Goal: Transaction & Acquisition: Purchase product/service

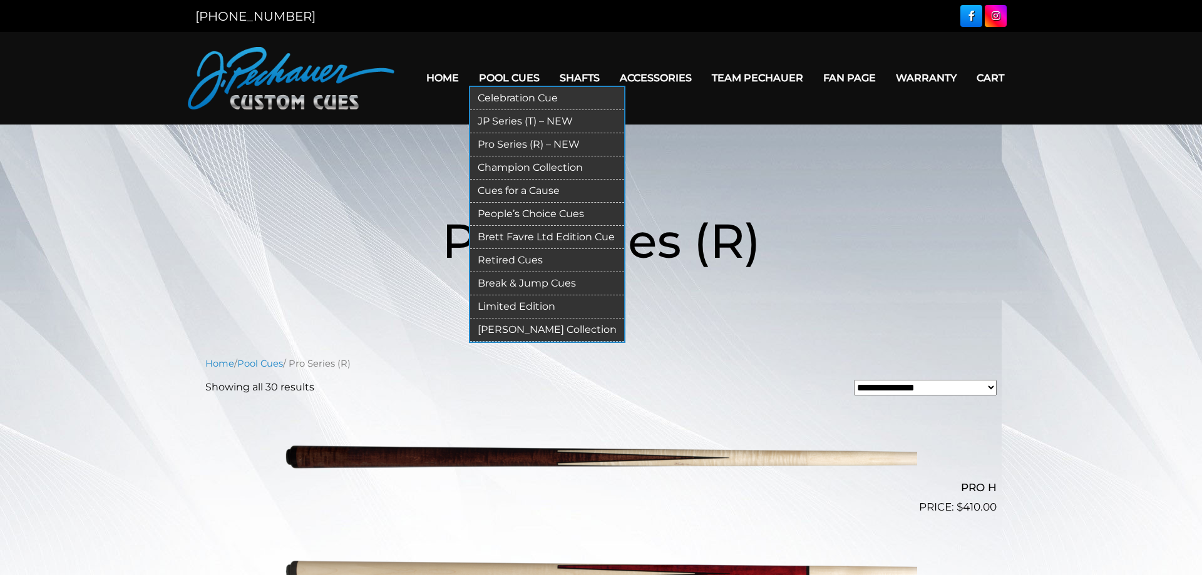
click at [493, 306] on link "Limited Edition" at bounding box center [547, 306] width 154 height 23
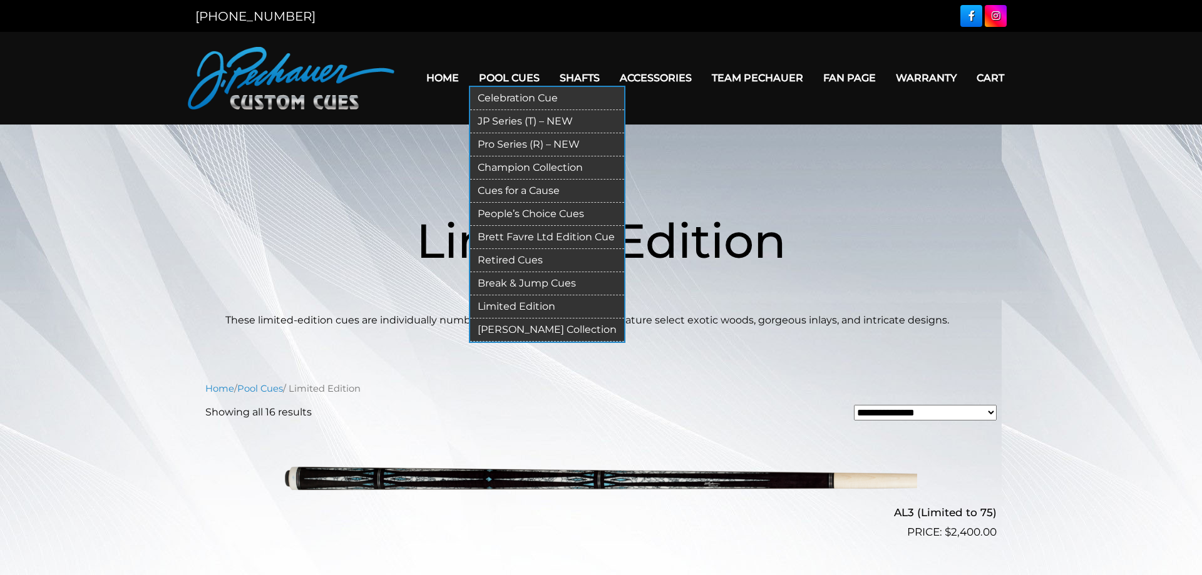
click at [472, 141] on link "Pro Series (R) – NEW" at bounding box center [547, 144] width 154 height 23
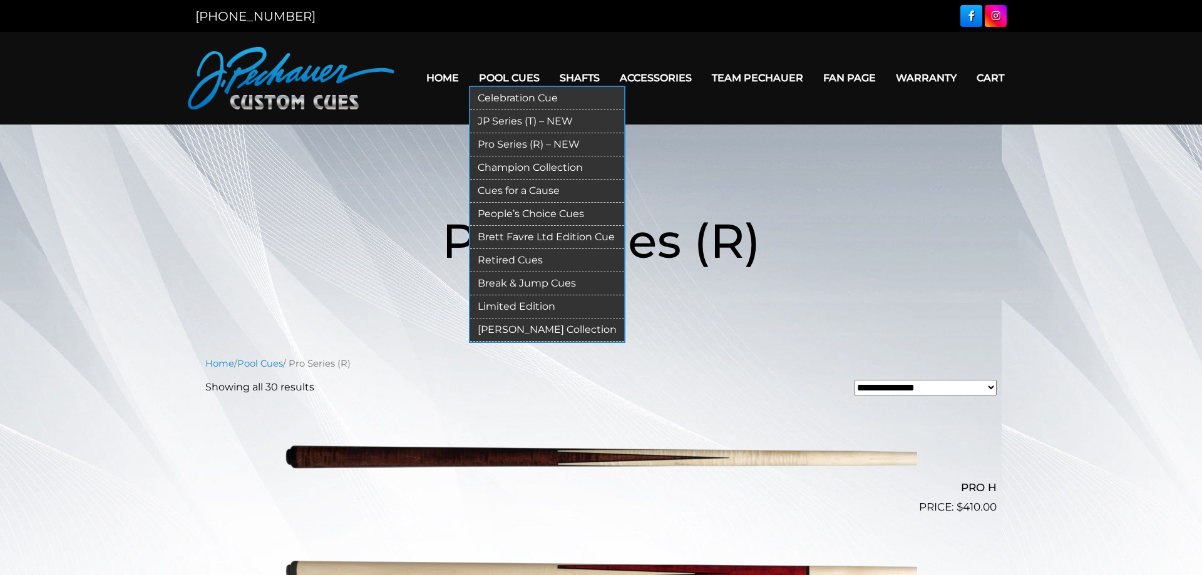
click at [481, 122] on link "JP Series (T) – NEW" at bounding box center [547, 121] width 154 height 23
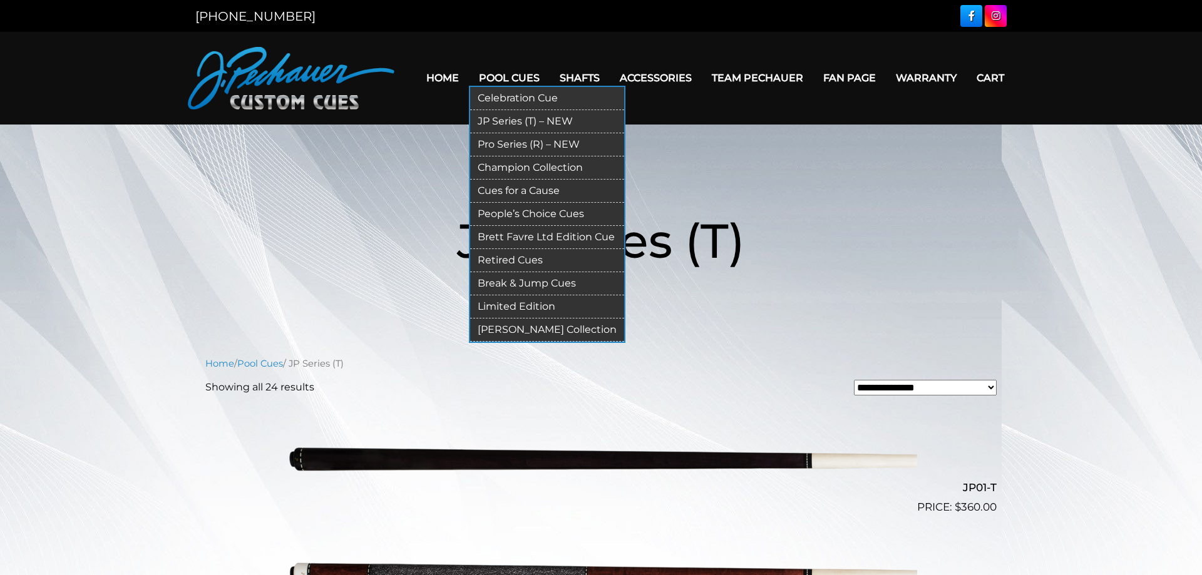
click at [483, 141] on link "Pro Series (R) – NEW" at bounding box center [547, 144] width 154 height 23
click at [477, 262] on link "Retired Cues" at bounding box center [547, 260] width 154 height 23
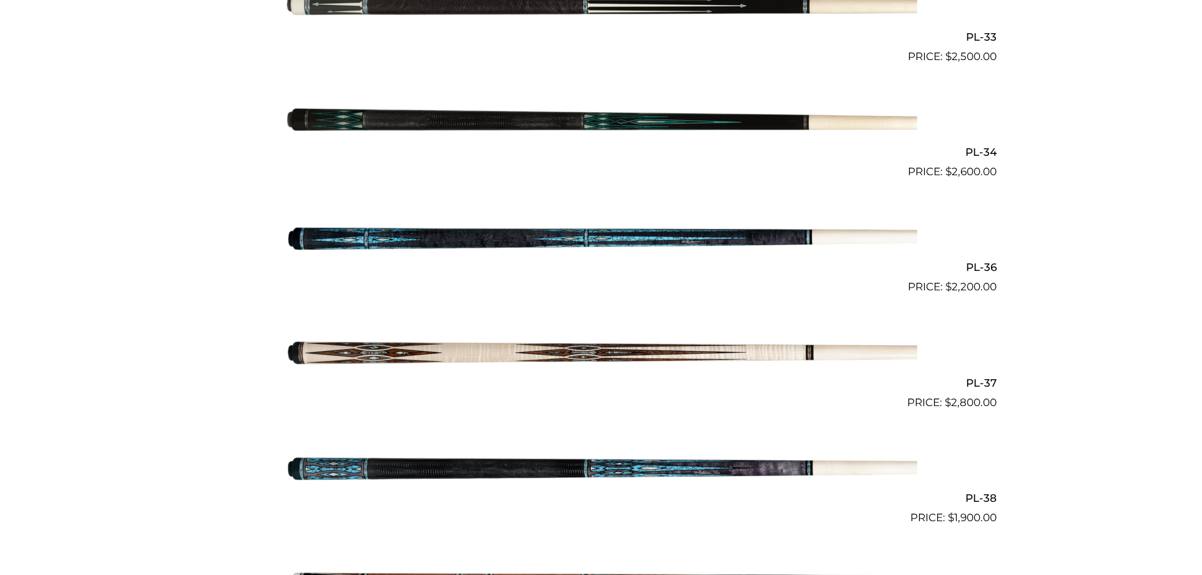
scroll to position [3129, 0]
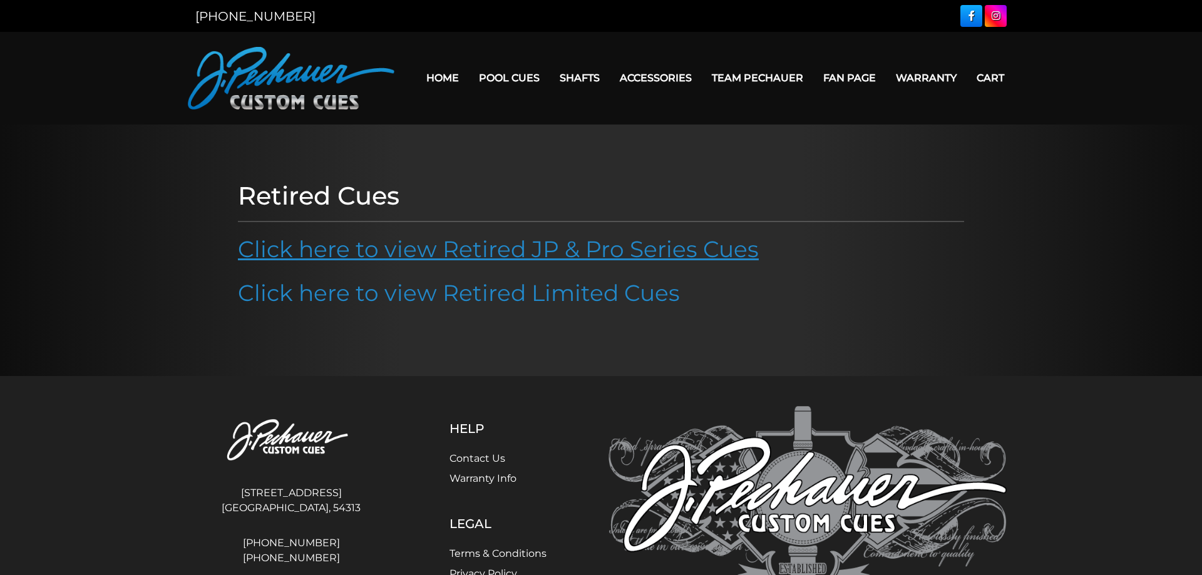
click at [374, 250] on link "Click here to view Retired JP & Pro Series Cues" at bounding box center [498, 249] width 521 height 28
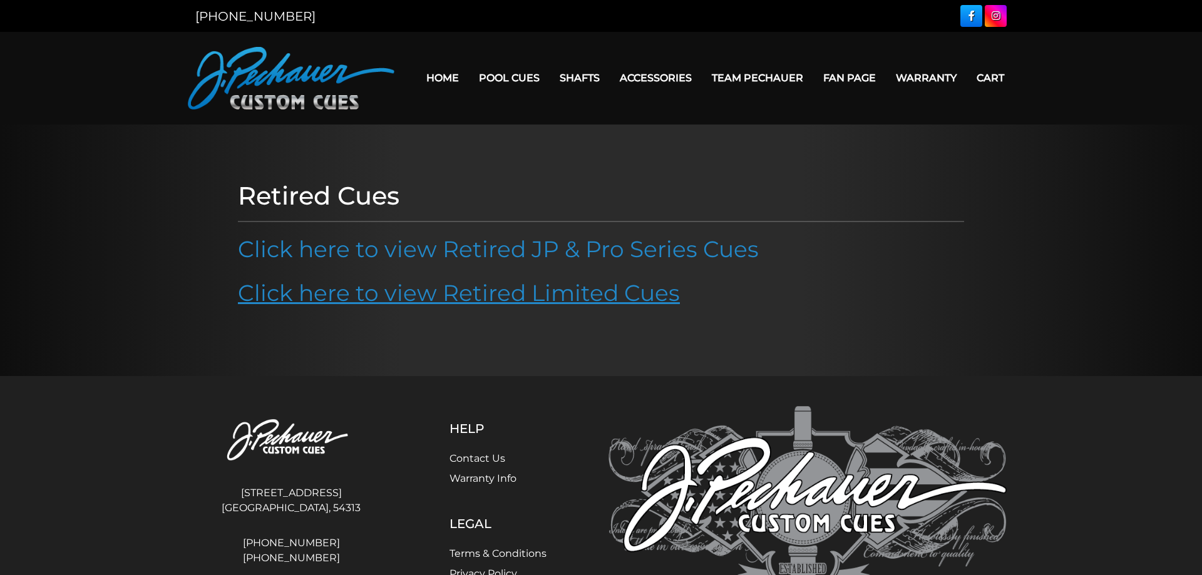
click at [322, 289] on link "Click here to view Retired Limited Cues" at bounding box center [459, 293] width 442 height 28
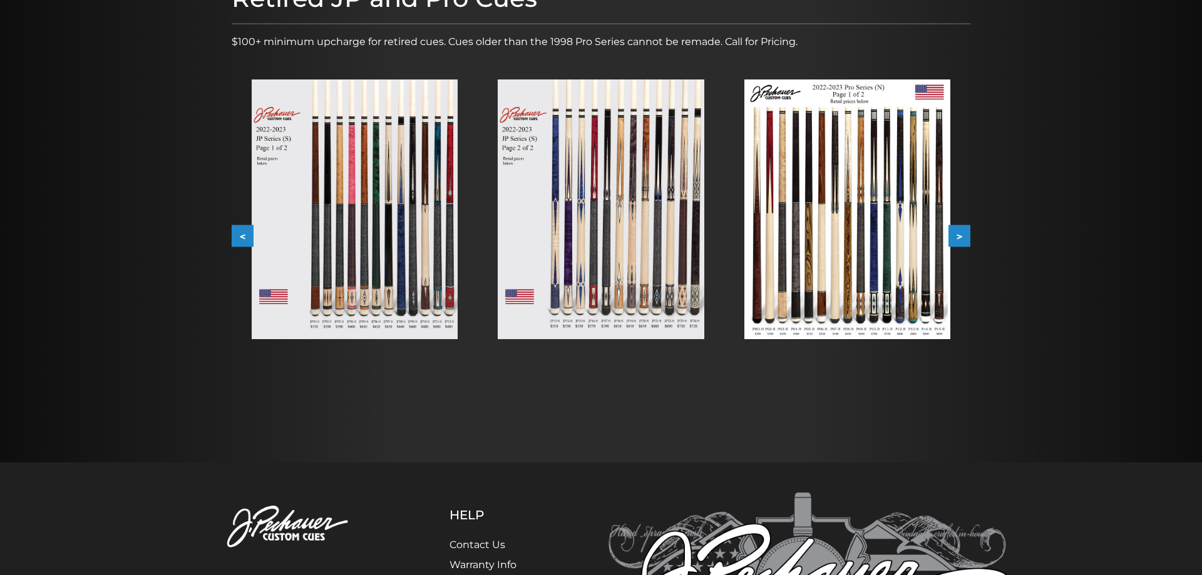
scroll to position [128, 0]
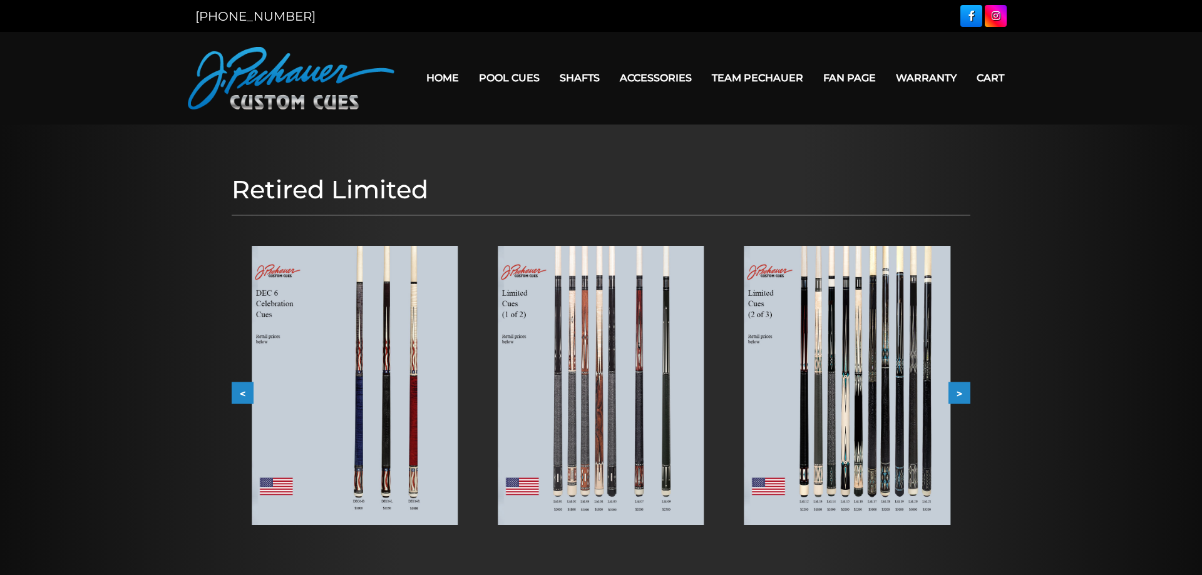
click at [963, 391] on button ">" at bounding box center [959, 393] width 22 height 22
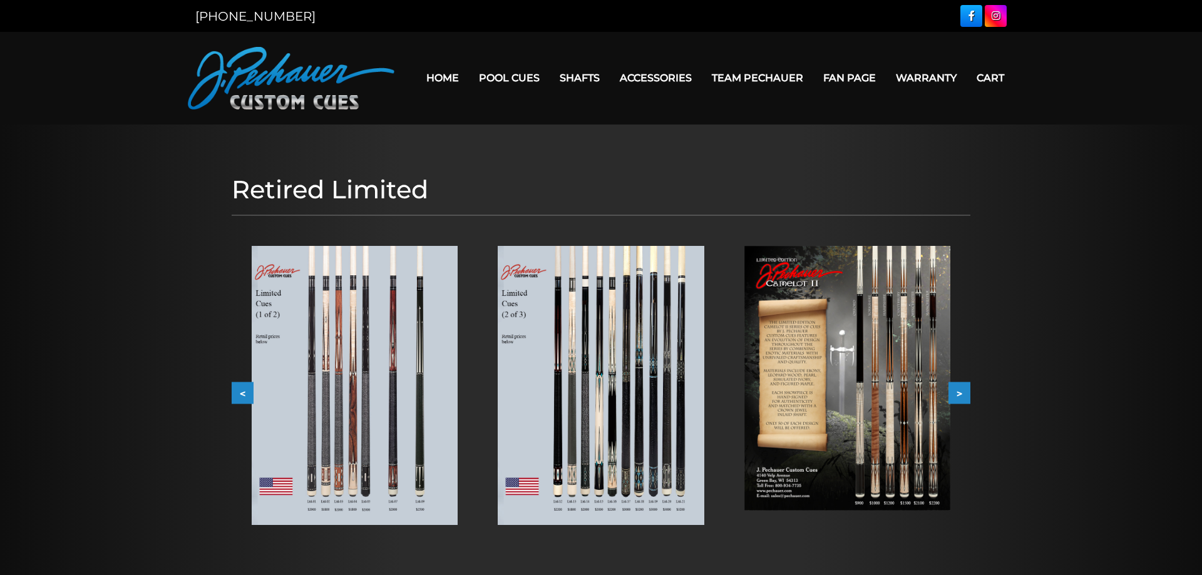
click at [963, 396] on button ">" at bounding box center [959, 393] width 22 height 22
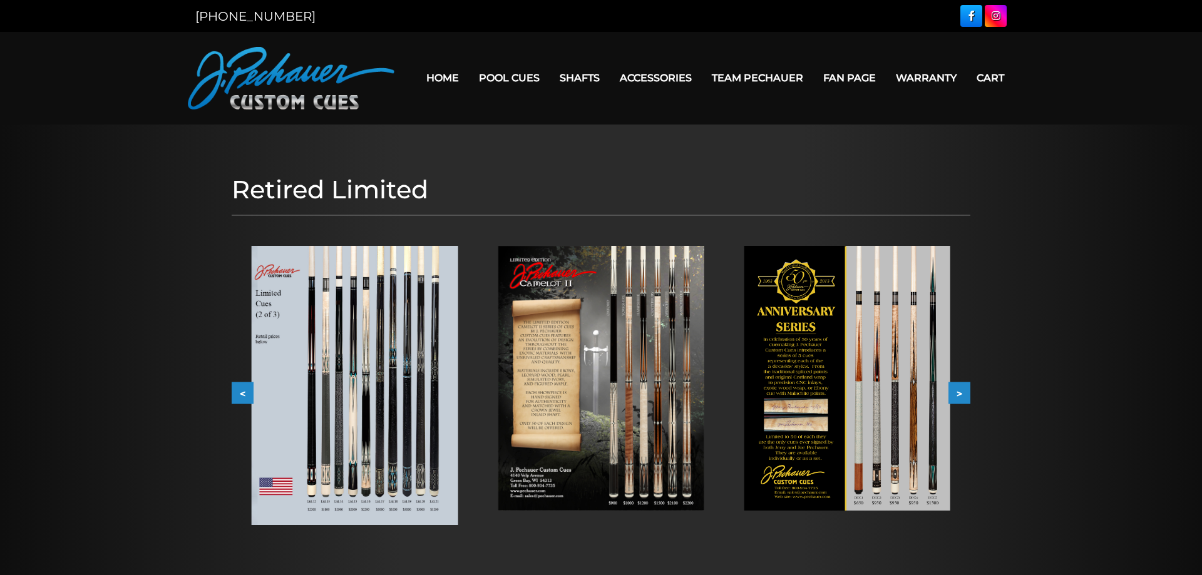
click at [963, 396] on button ">" at bounding box center [959, 393] width 22 height 22
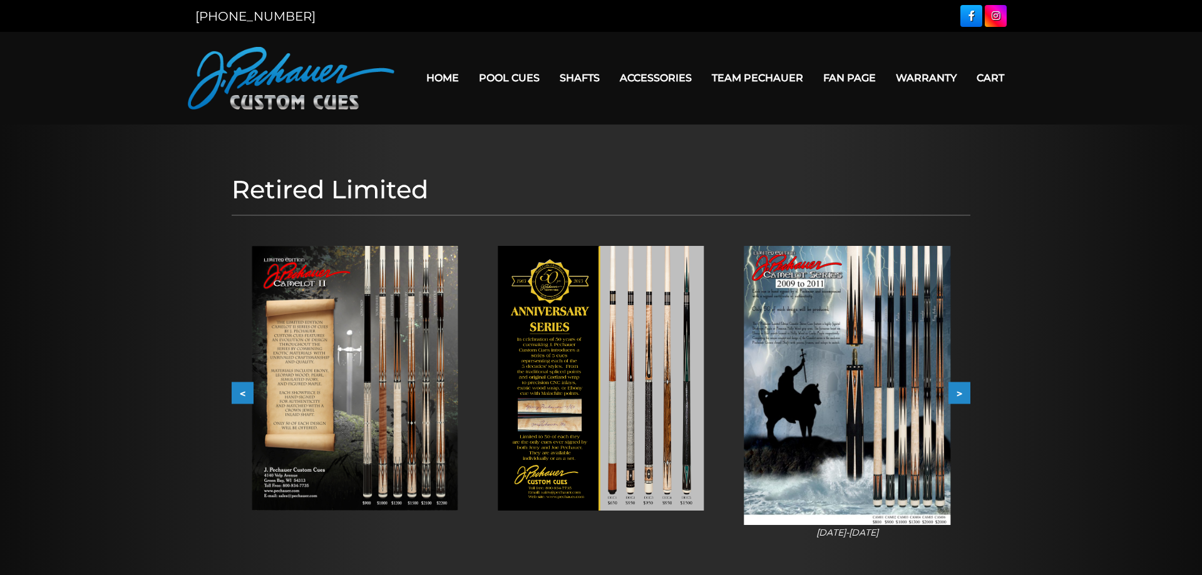
click at [963, 395] on button ">" at bounding box center [959, 393] width 22 height 22
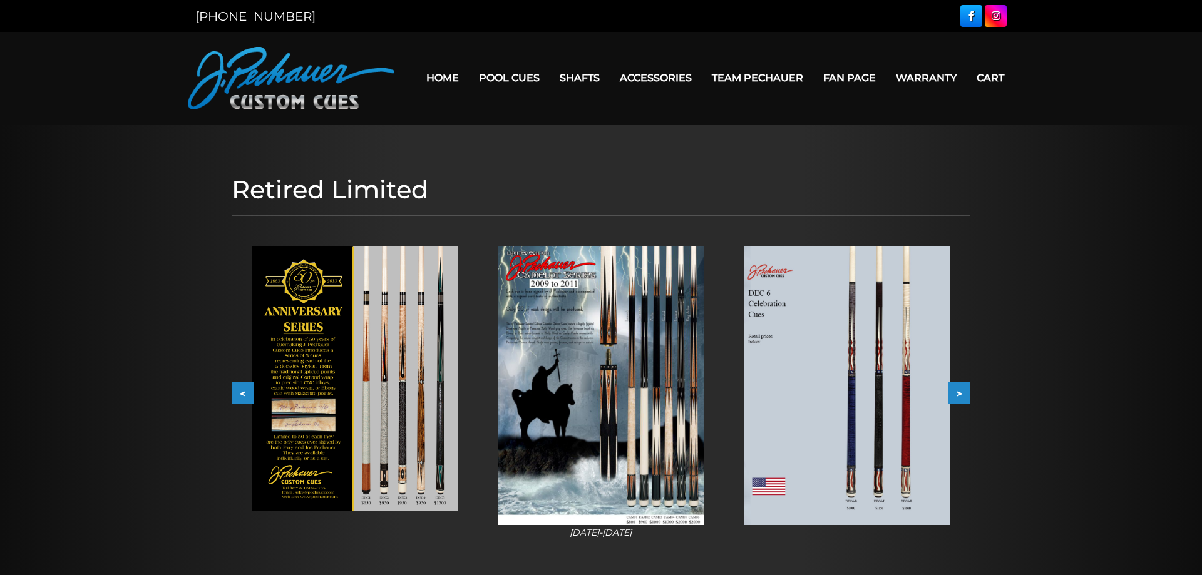
click at [963, 395] on button ">" at bounding box center [959, 393] width 22 height 22
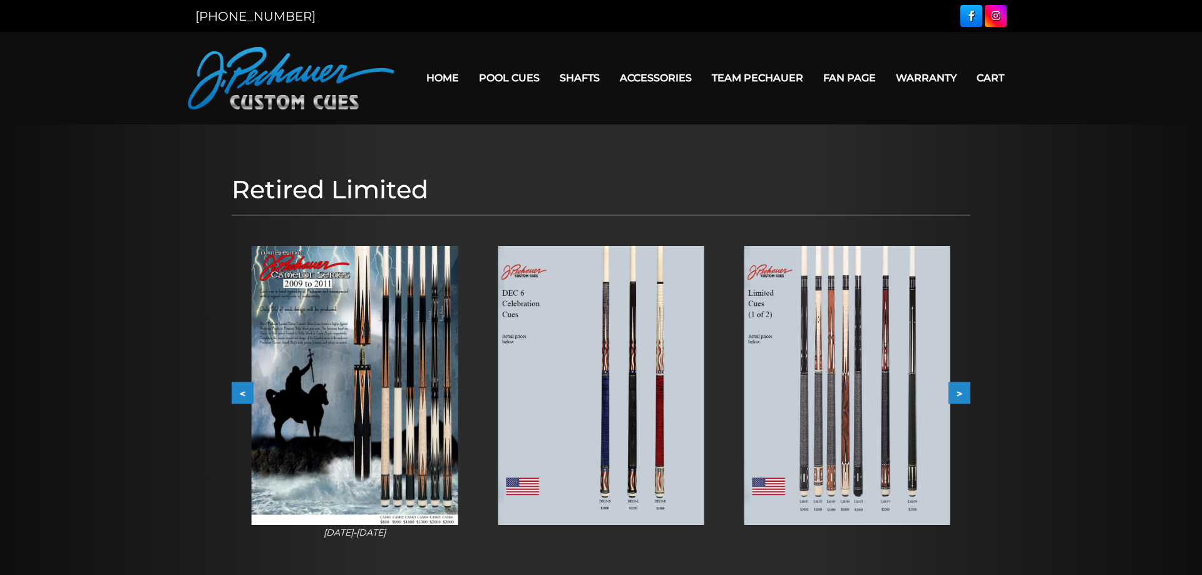
click at [963, 395] on button ">" at bounding box center [959, 393] width 22 height 22
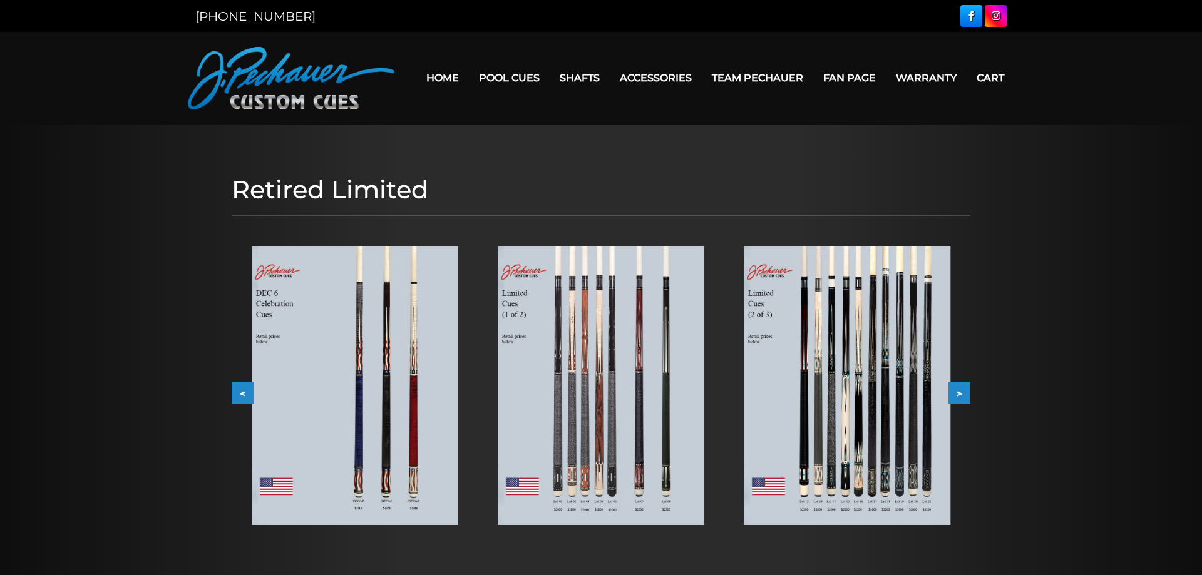
click at [963, 395] on button ">" at bounding box center [959, 393] width 22 height 22
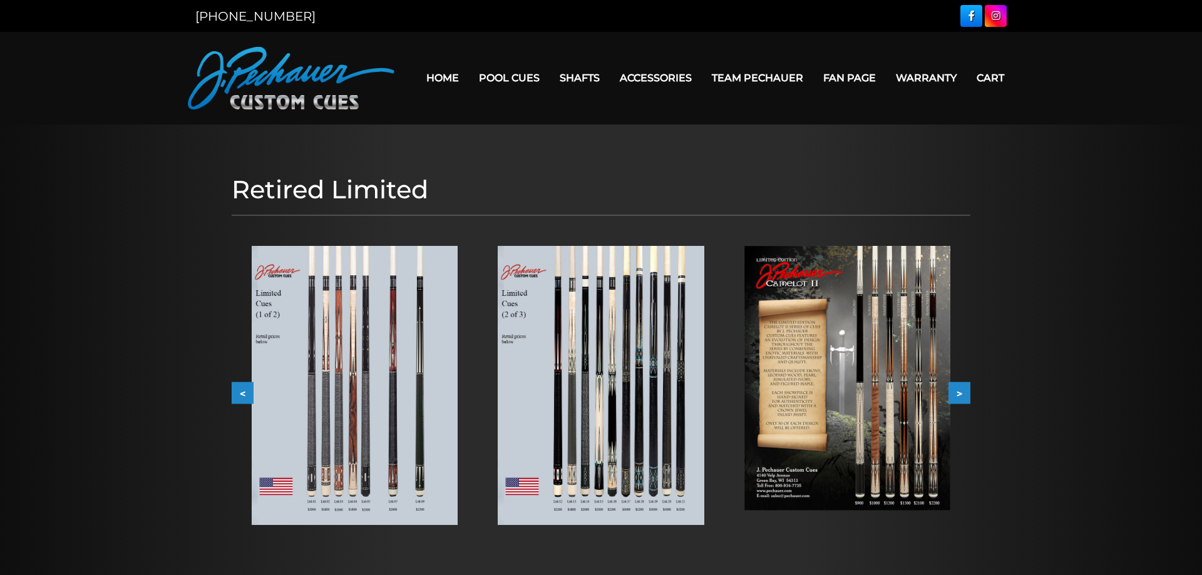
click at [963, 395] on button ">" at bounding box center [959, 393] width 22 height 22
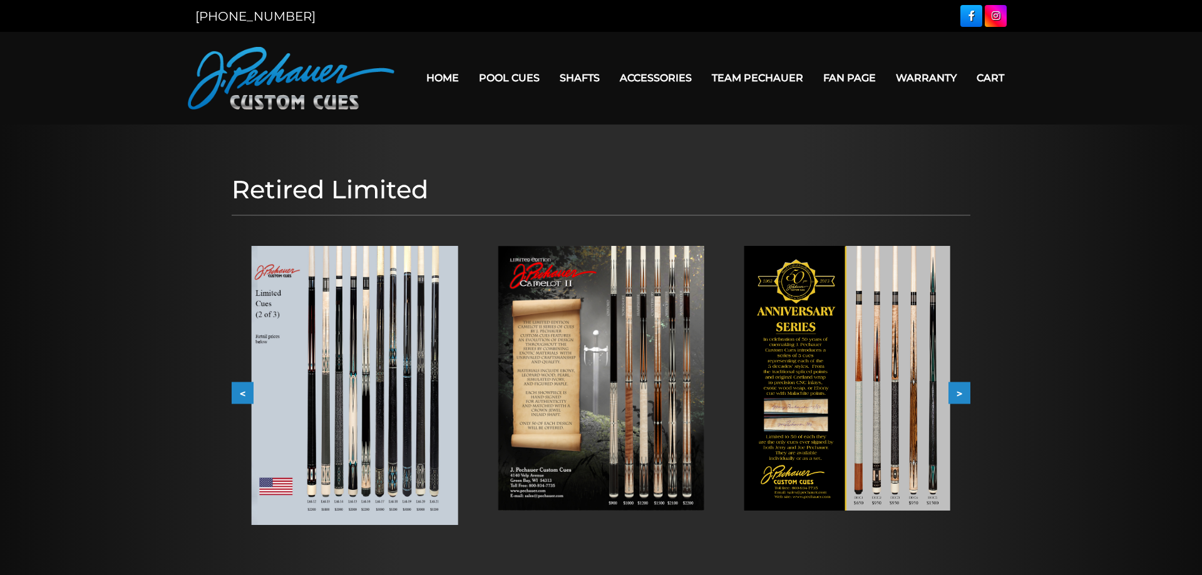
click at [963, 395] on button ">" at bounding box center [959, 393] width 22 height 22
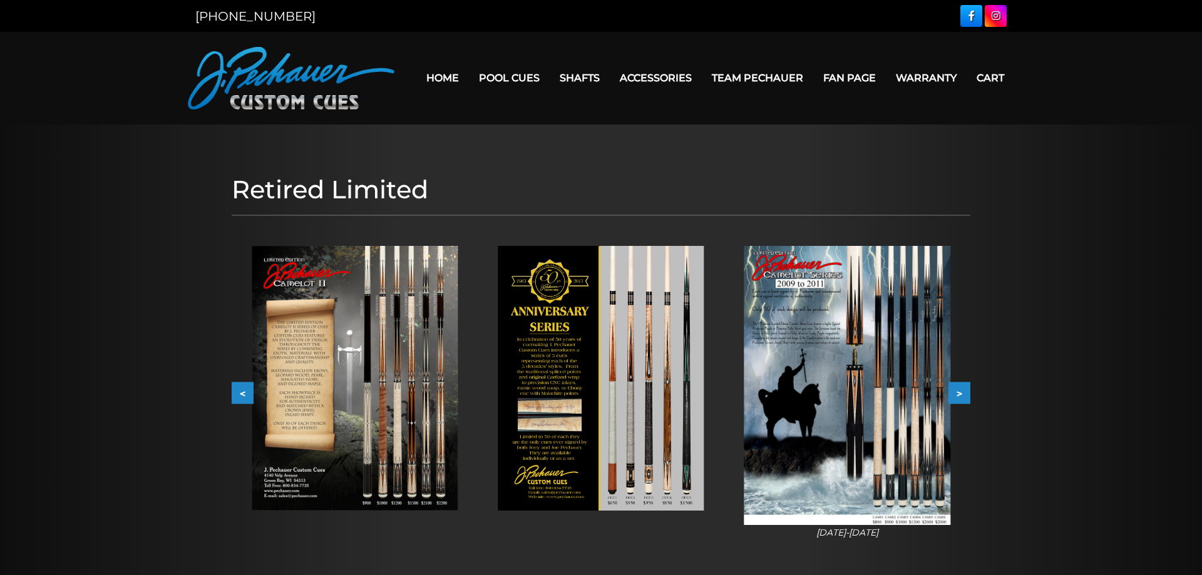
click at [963, 395] on button ">" at bounding box center [959, 393] width 22 height 22
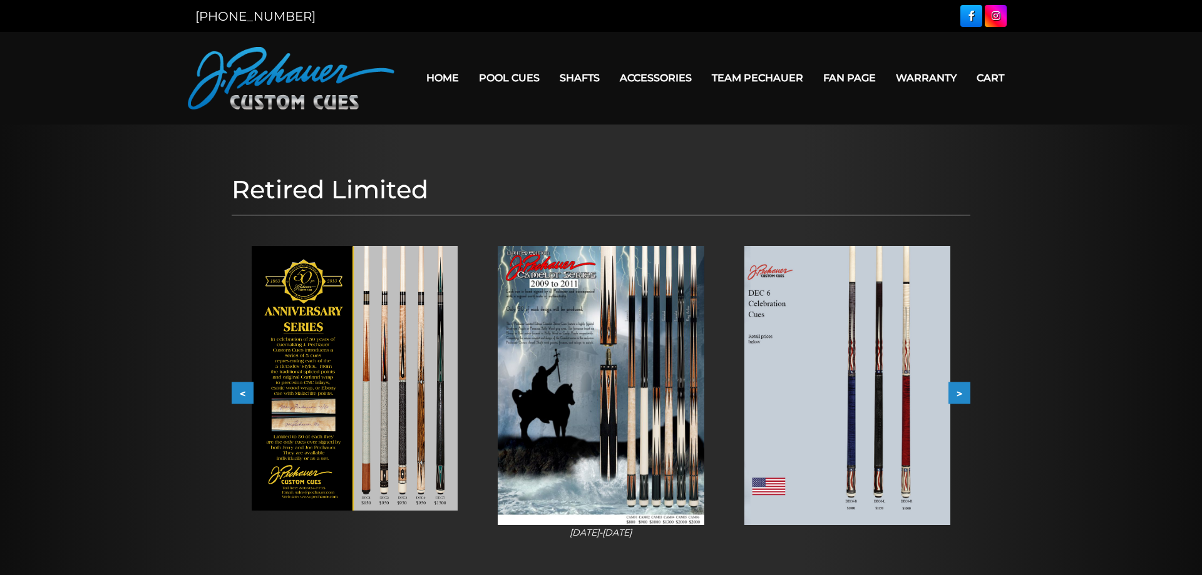
click at [963, 395] on button ">" at bounding box center [959, 393] width 22 height 22
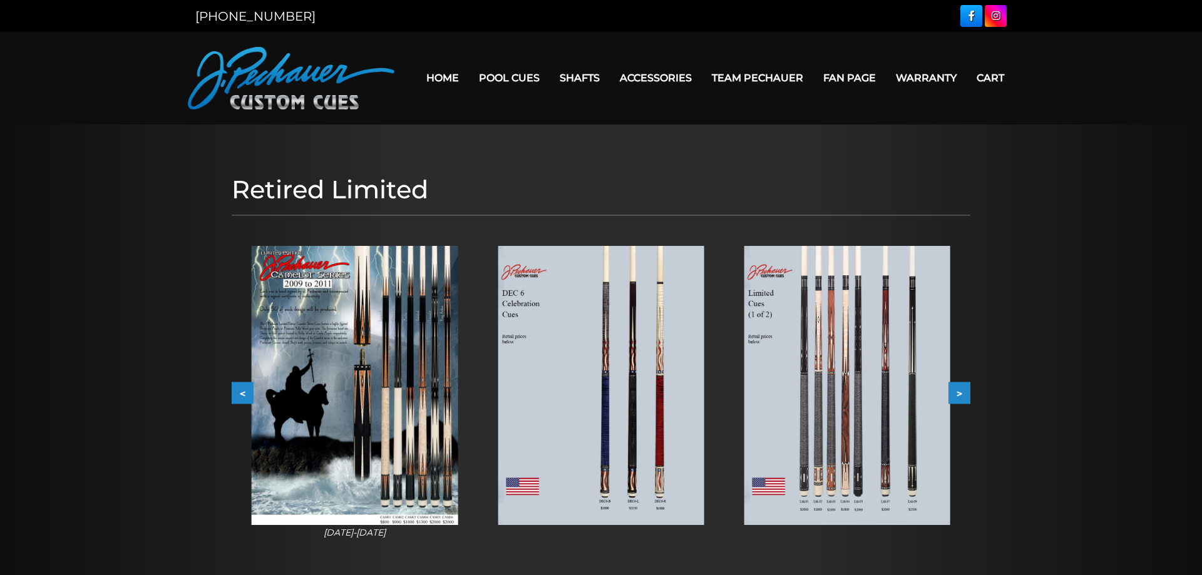
click at [963, 395] on button ">" at bounding box center [959, 393] width 22 height 22
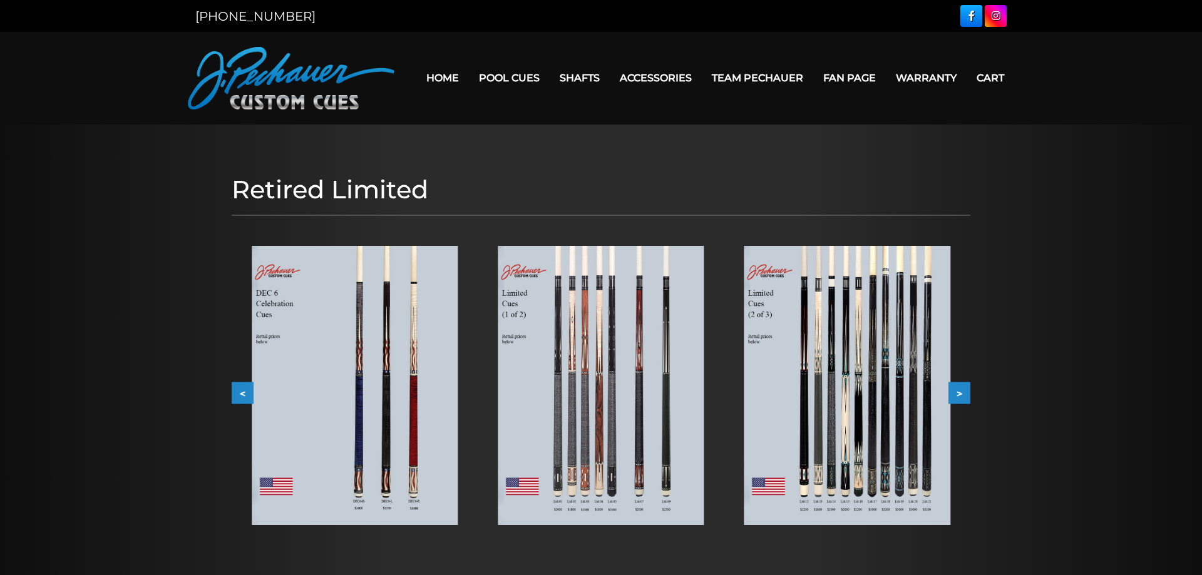
click at [963, 395] on button ">" at bounding box center [959, 393] width 22 height 22
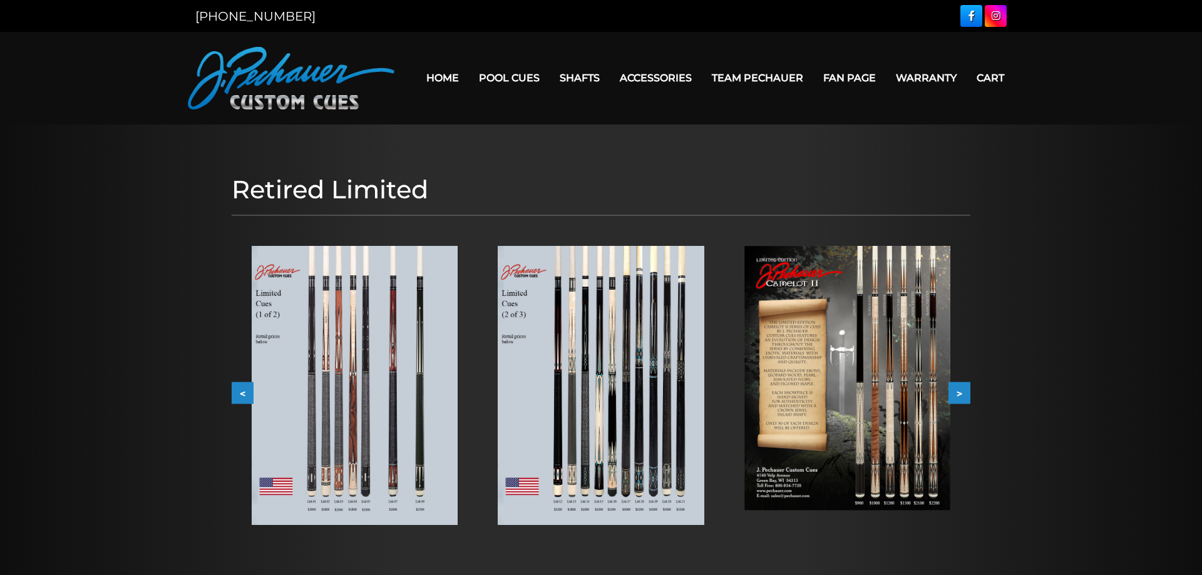
click at [963, 395] on button ">" at bounding box center [959, 393] width 22 height 22
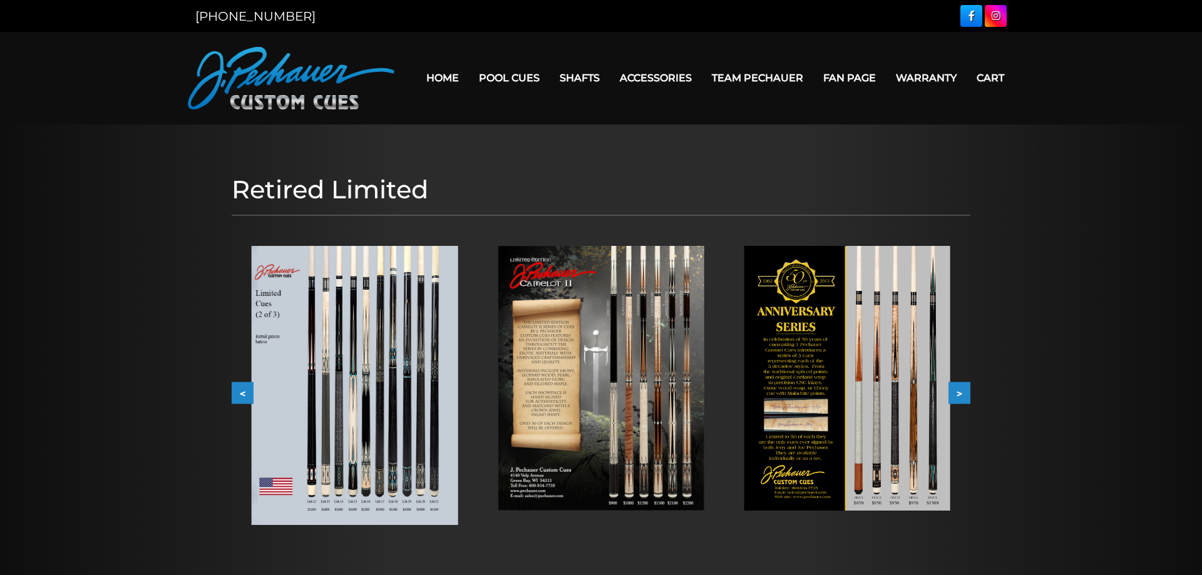
click at [963, 395] on button ">" at bounding box center [959, 393] width 22 height 22
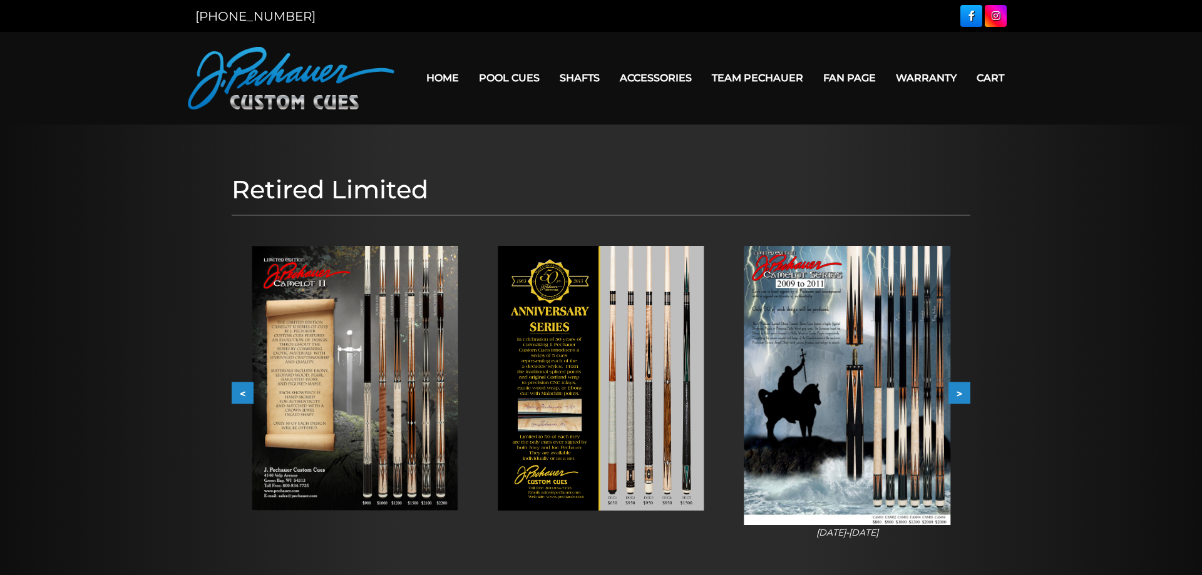
click at [963, 395] on button ">" at bounding box center [959, 393] width 22 height 22
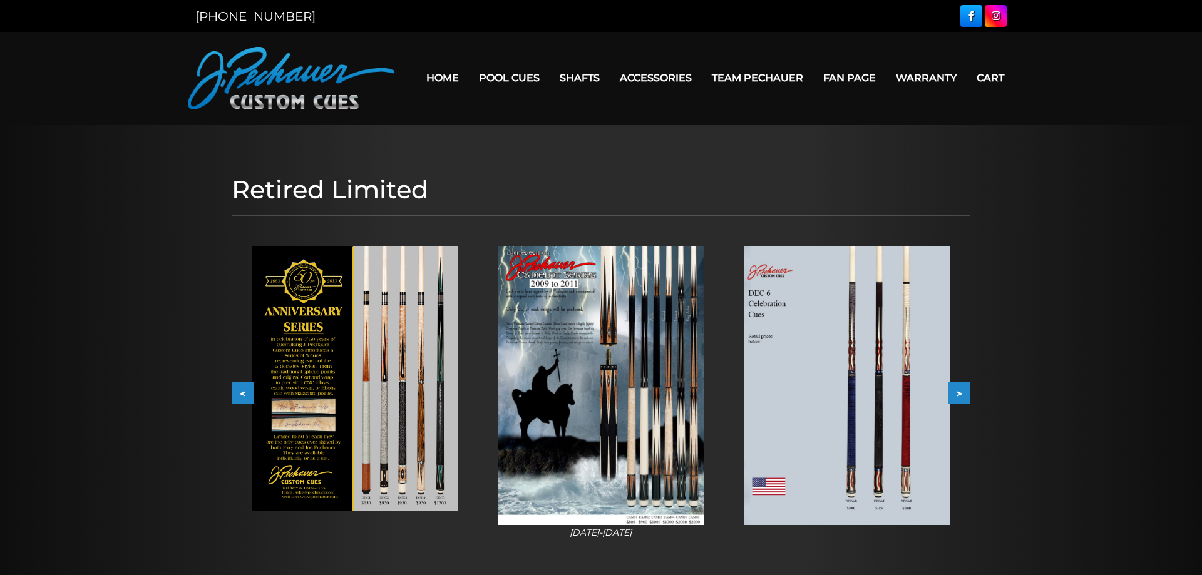
click at [963, 395] on button ">" at bounding box center [959, 393] width 22 height 22
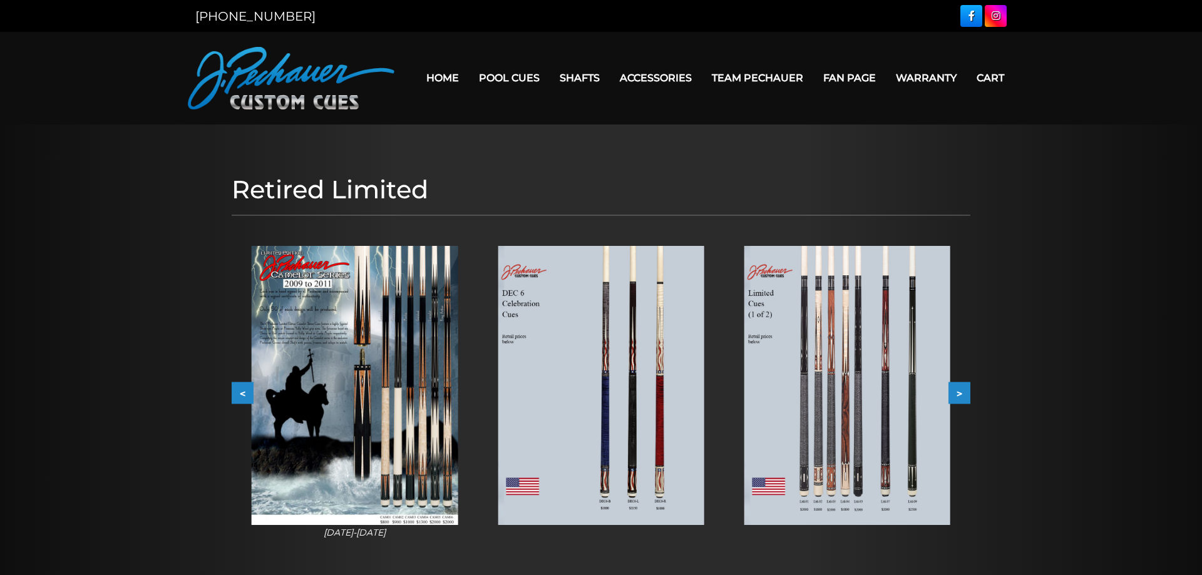
click at [963, 395] on button ">" at bounding box center [959, 393] width 22 height 22
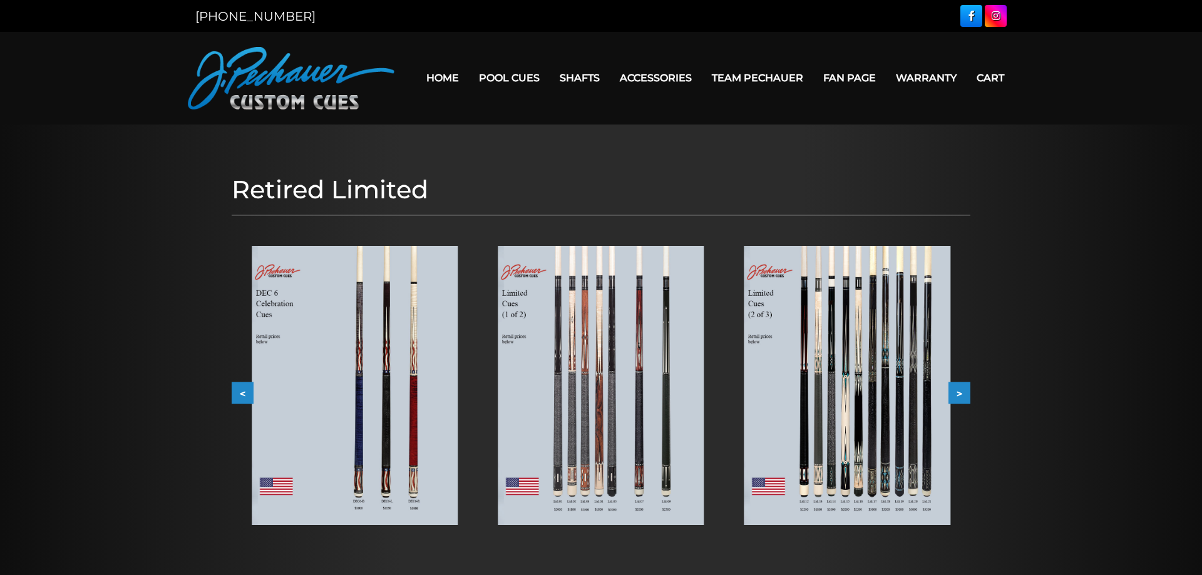
click at [963, 395] on button ">" at bounding box center [959, 393] width 22 height 22
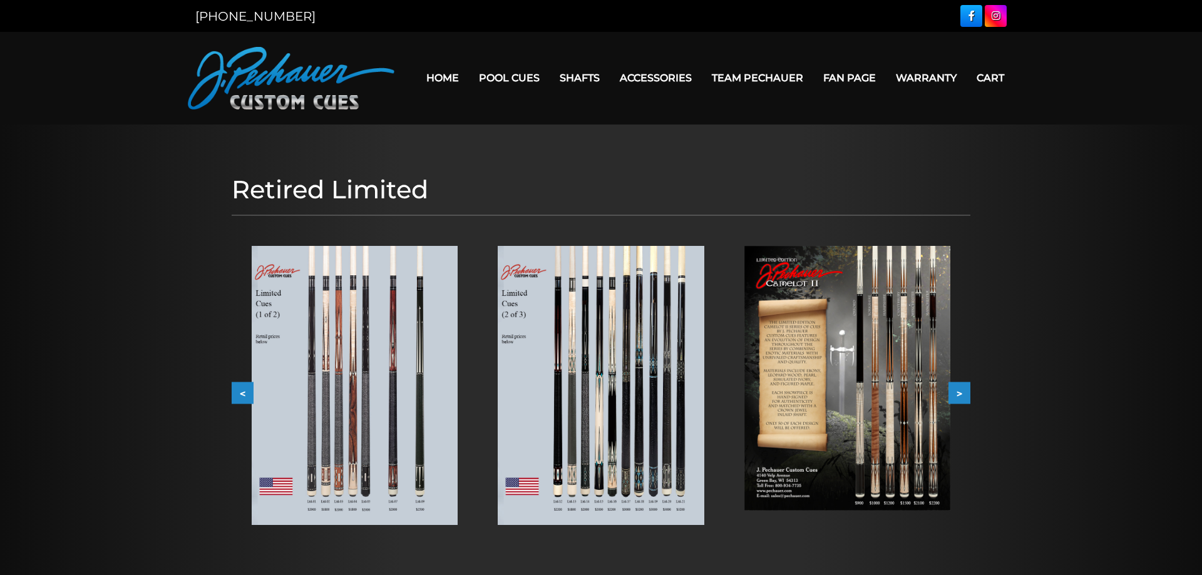
click at [963, 395] on button ">" at bounding box center [959, 393] width 22 height 22
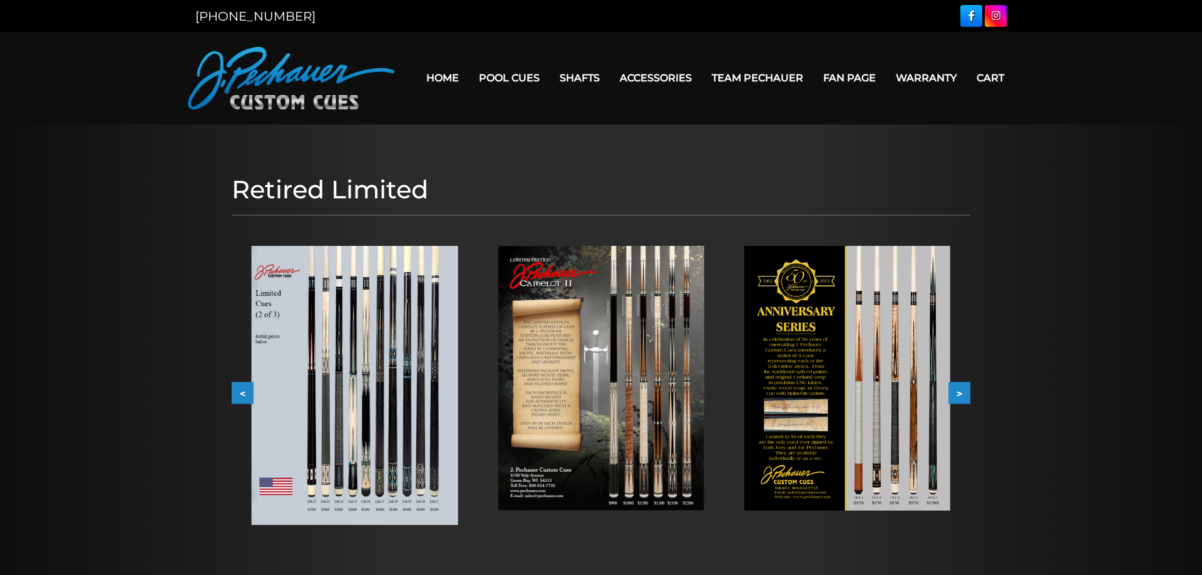
click at [963, 395] on button ">" at bounding box center [959, 393] width 22 height 22
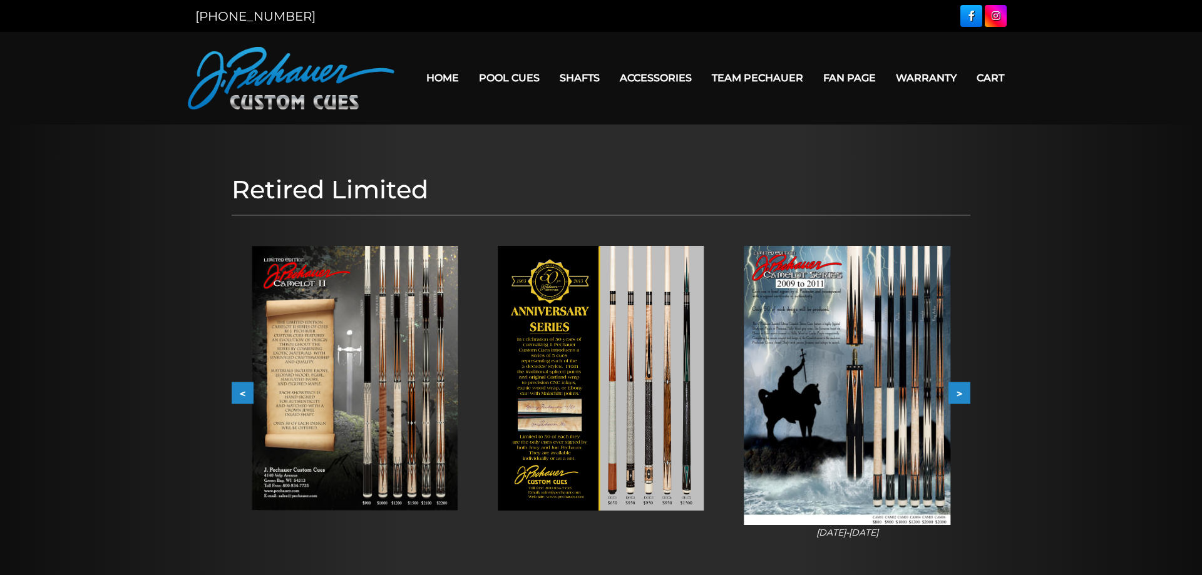
click at [963, 395] on button ">" at bounding box center [959, 393] width 22 height 22
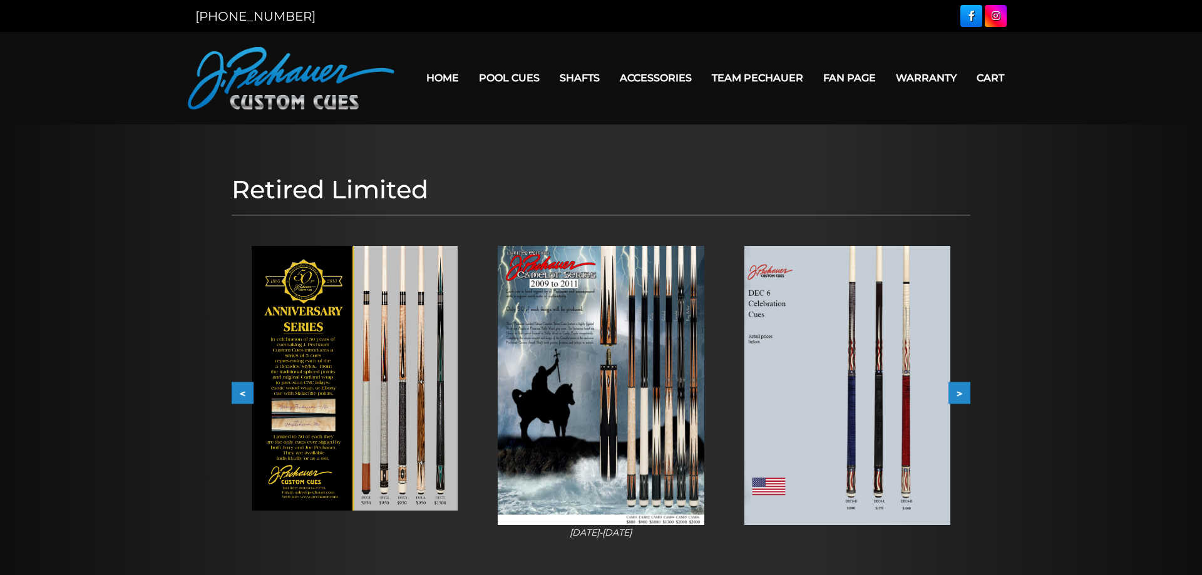
click at [963, 395] on button ">" at bounding box center [959, 393] width 22 height 22
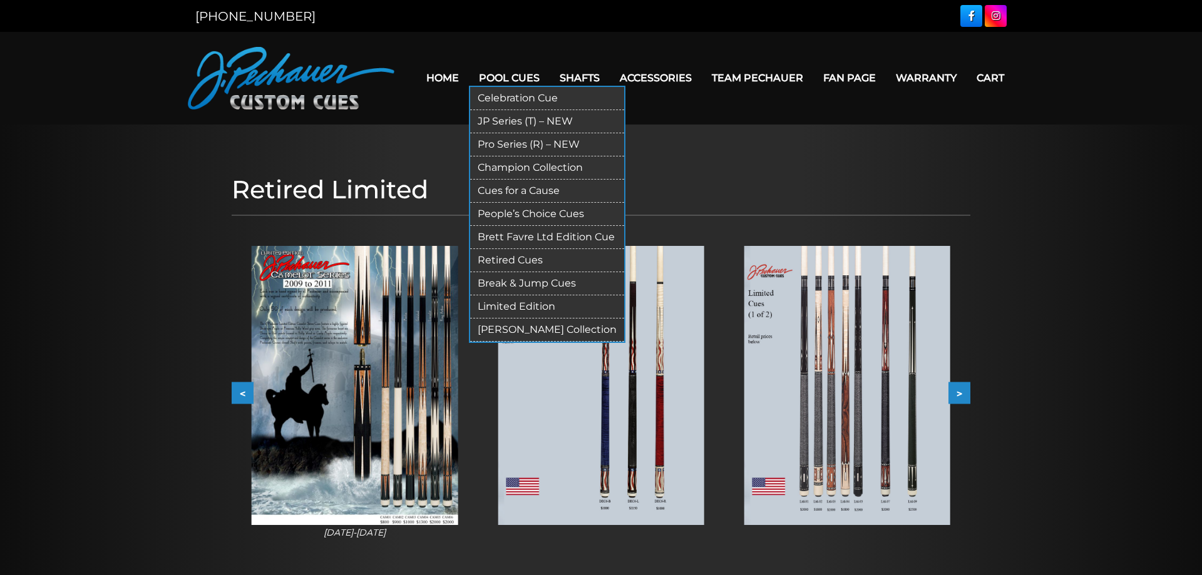
click at [485, 213] on link "People’s Choice Cues" at bounding box center [547, 214] width 154 height 23
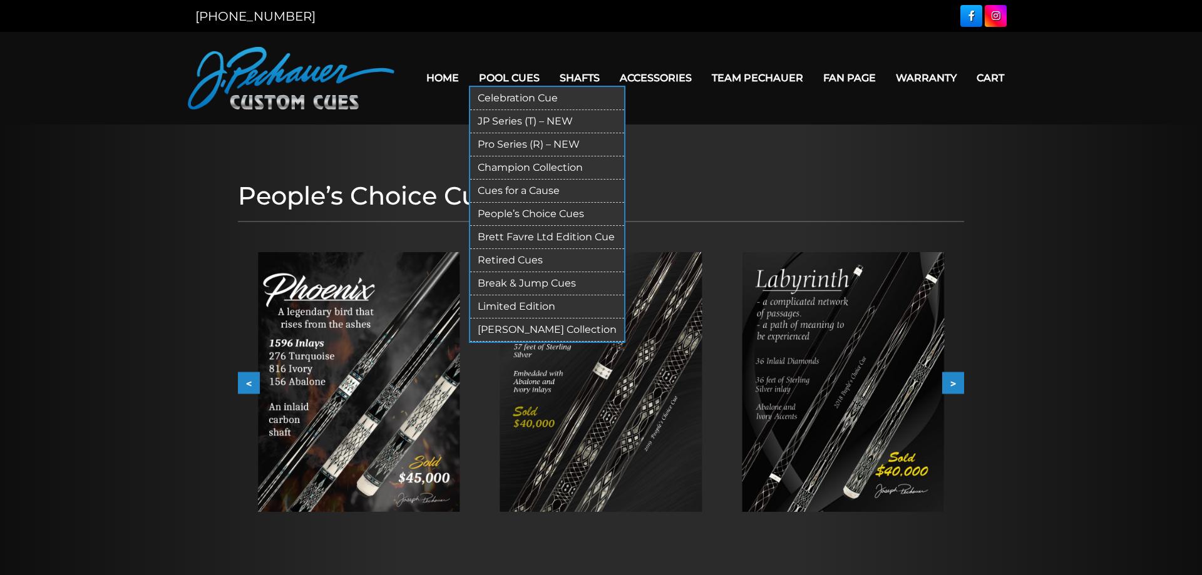
click at [491, 192] on link "Cues for a Cause" at bounding box center [547, 191] width 154 height 23
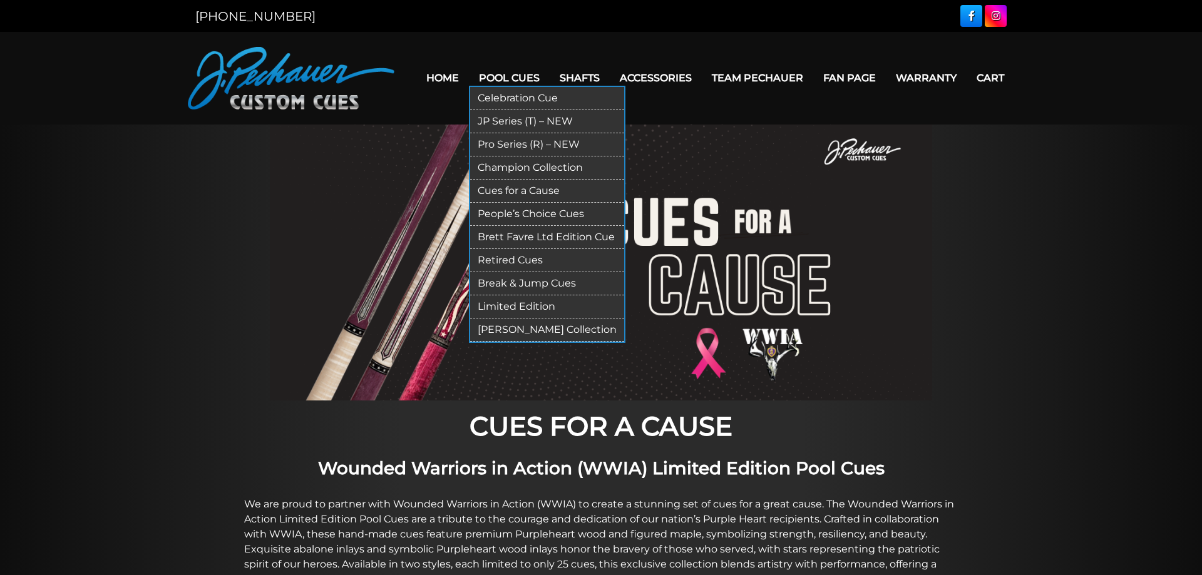
click at [491, 96] on link "Celebration Cue" at bounding box center [547, 98] width 154 height 23
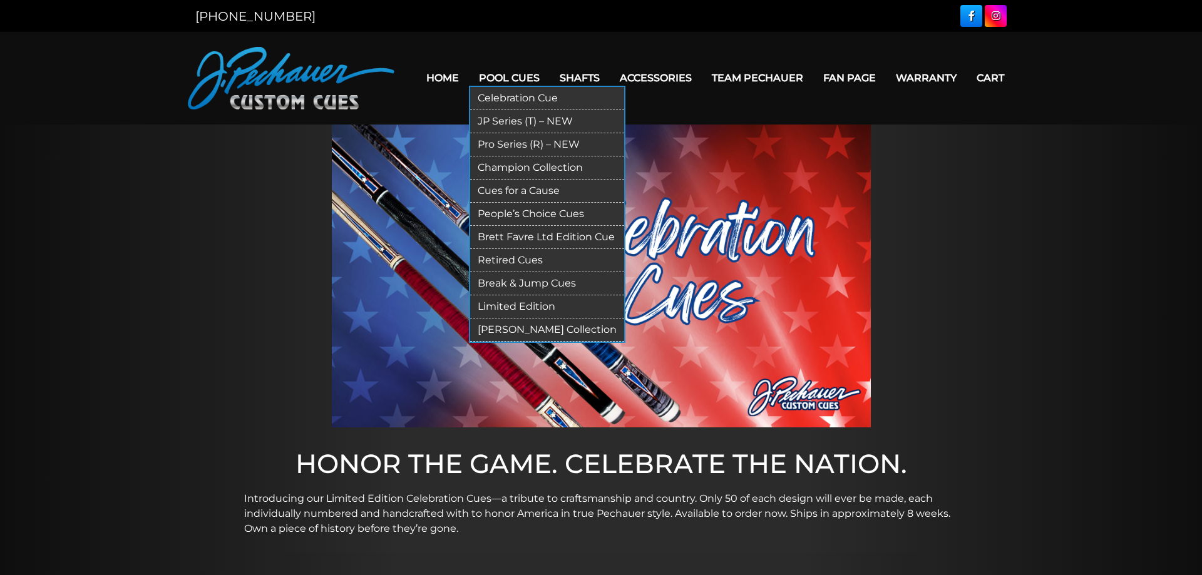
click at [476, 145] on link "Pro Series (R) – NEW" at bounding box center [547, 144] width 154 height 23
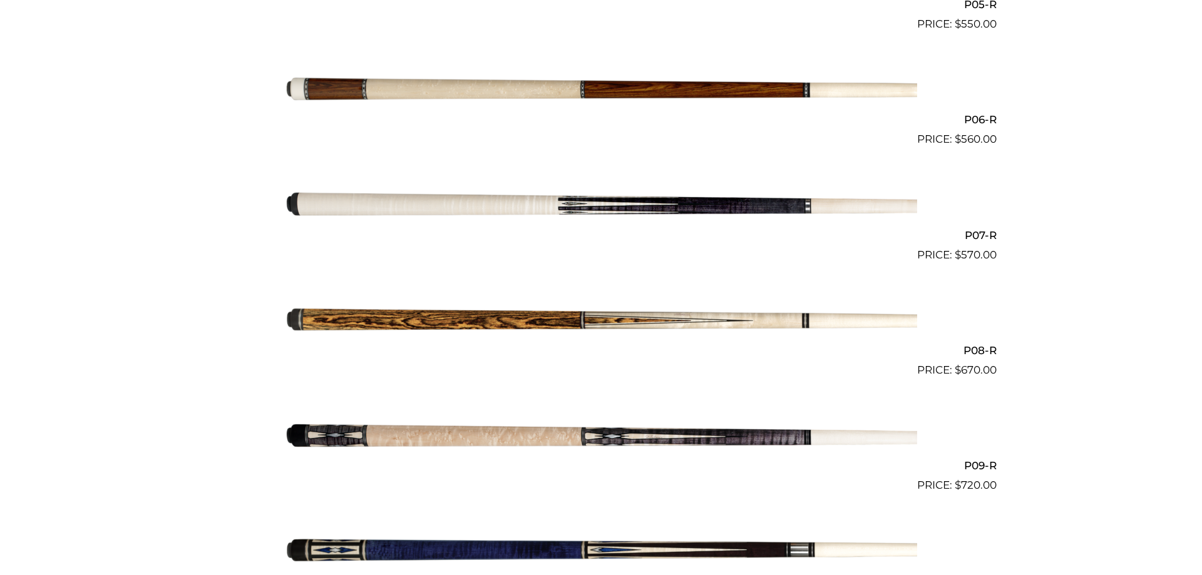
scroll to position [958, 0]
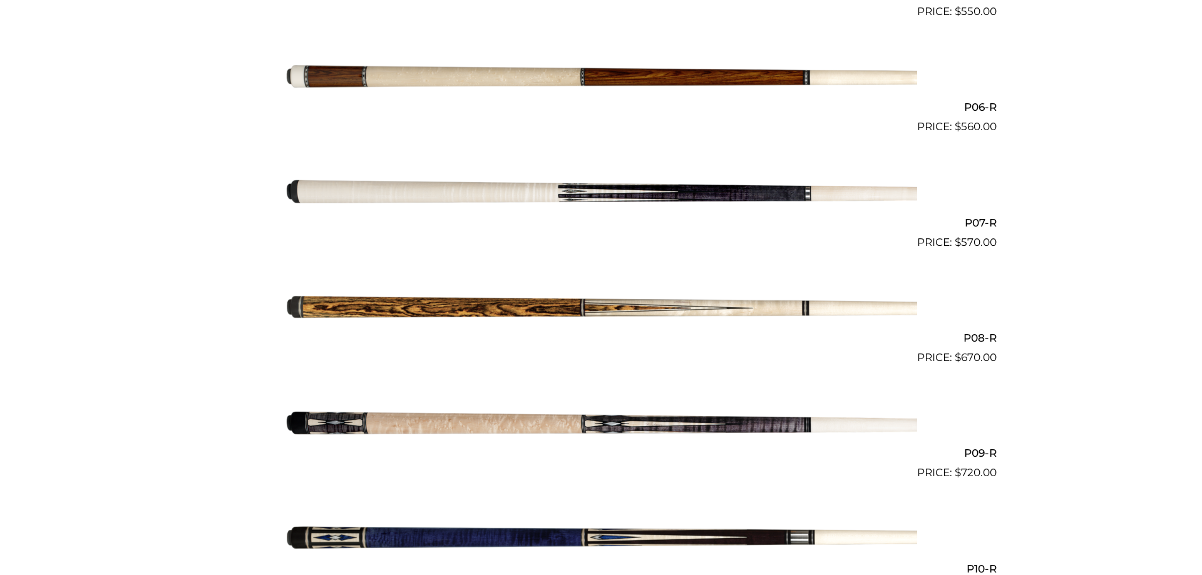
click at [419, 200] on img at bounding box center [601, 192] width 632 height 105
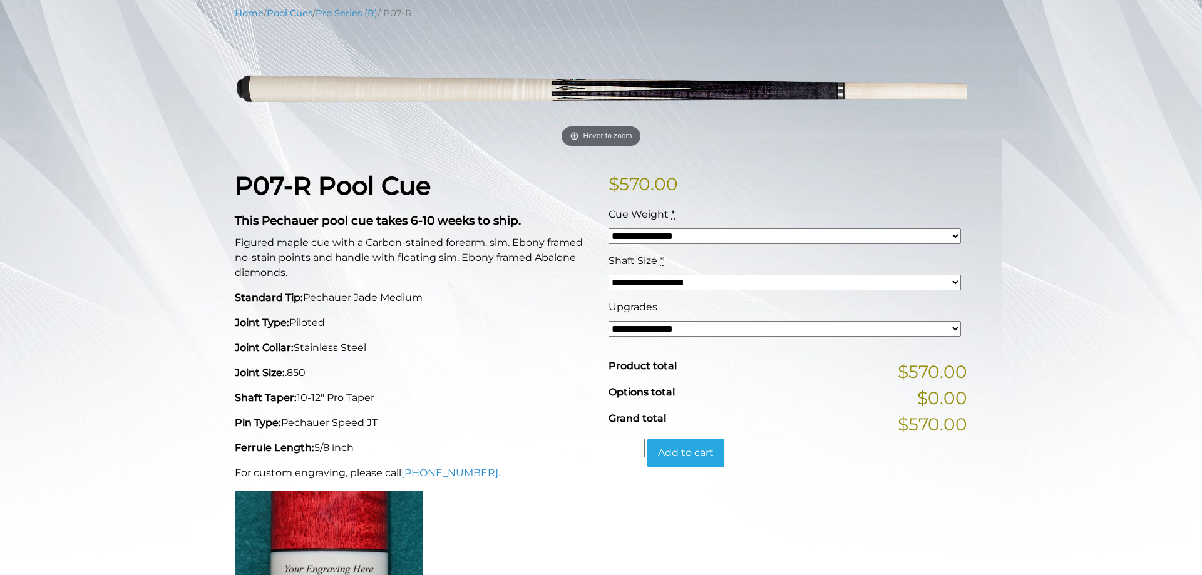
scroll to position [192, 0]
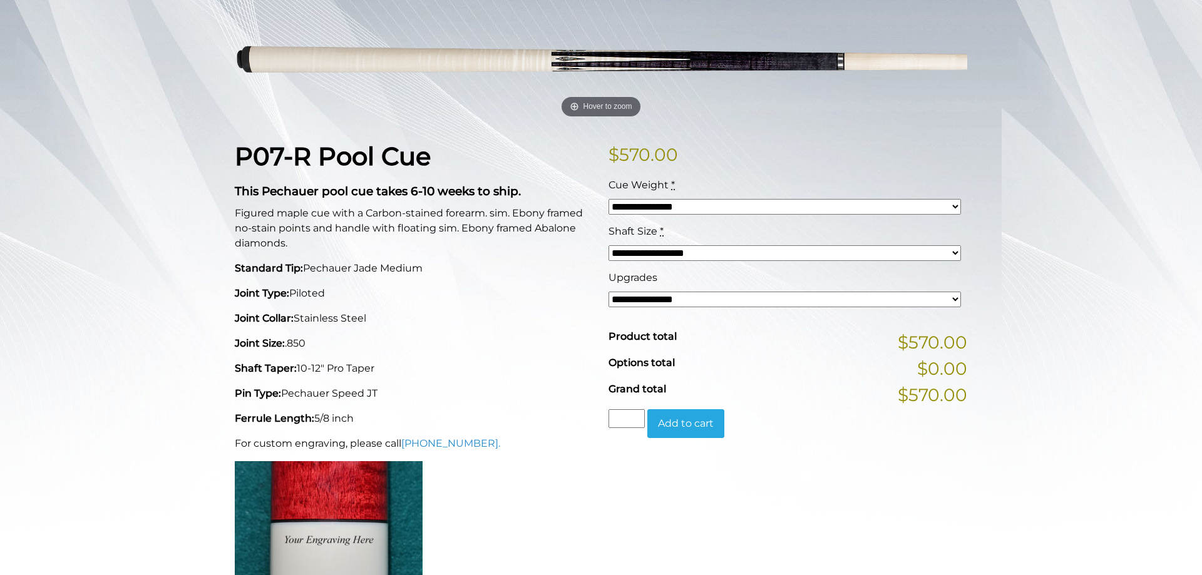
click at [609, 292] on select "**********" at bounding box center [785, 300] width 352 height 16
click at [543, 374] on p "Shaft Taper: 10-12" Pro Taper" at bounding box center [414, 368] width 359 height 15
